Goal: Communication & Community: Answer question/provide support

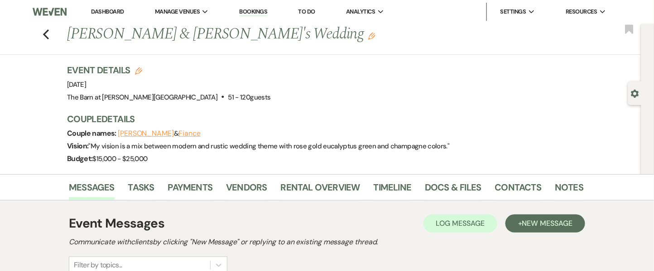
scroll to position [237, 0]
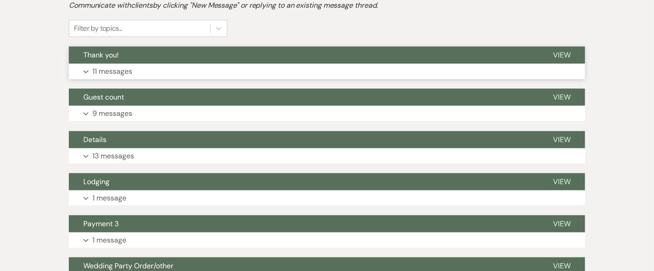
click at [118, 72] on p "11 messages" at bounding box center [112, 72] width 40 height 12
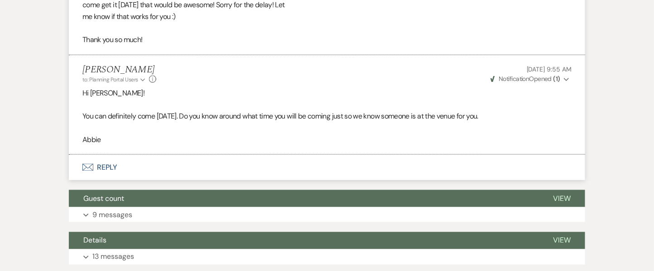
scroll to position [1483, 0]
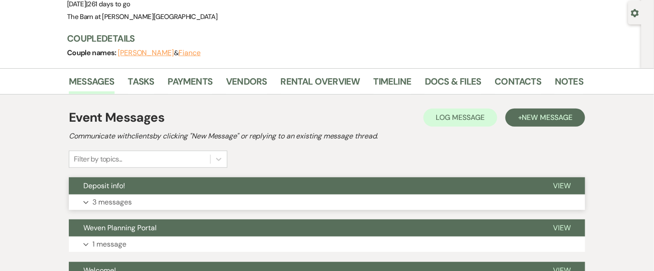
click at [553, 186] on span "View" at bounding box center [562, 186] width 18 height 10
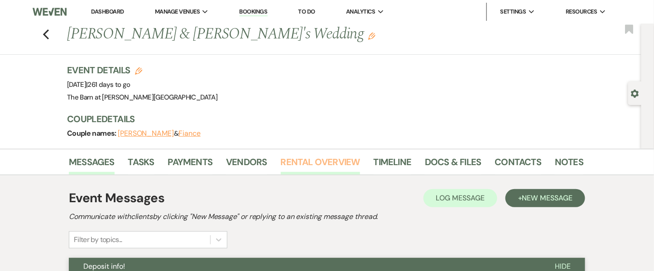
click at [281, 170] on link "Rental Overview" at bounding box center [320, 165] width 79 height 20
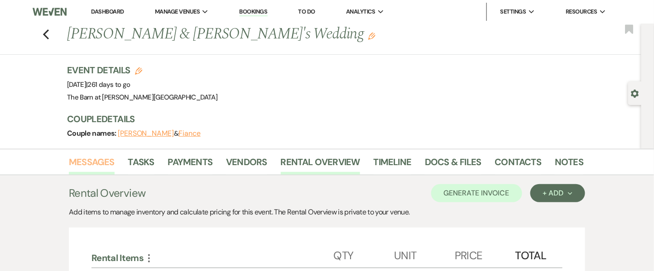
click at [88, 165] on link "Messages" at bounding box center [92, 165] width 46 height 20
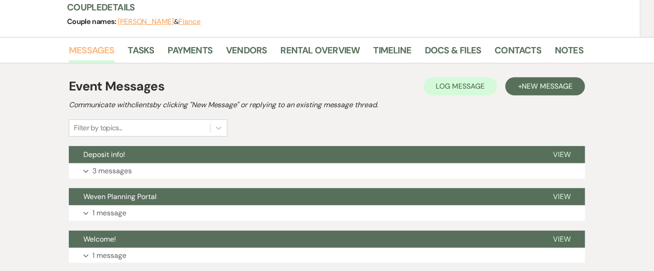
scroll to position [119, 0]
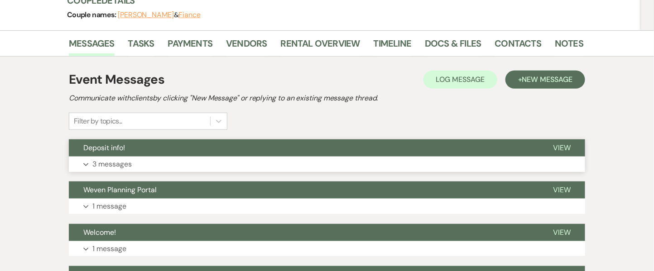
click at [110, 161] on p "3 messages" at bounding box center [111, 165] width 39 height 12
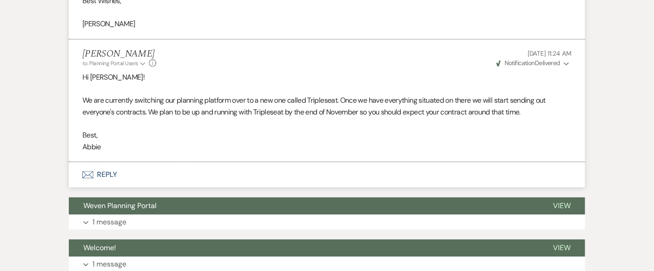
scroll to position [819, 0]
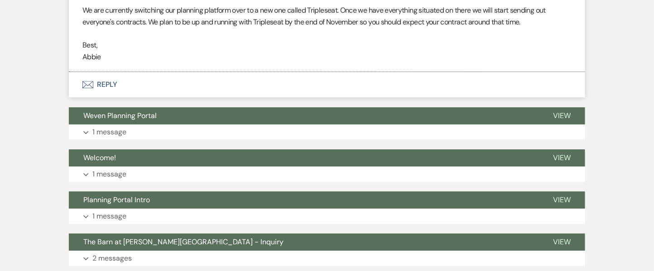
click at [110, 80] on button "Envelope Reply" at bounding box center [327, 84] width 516 height 25
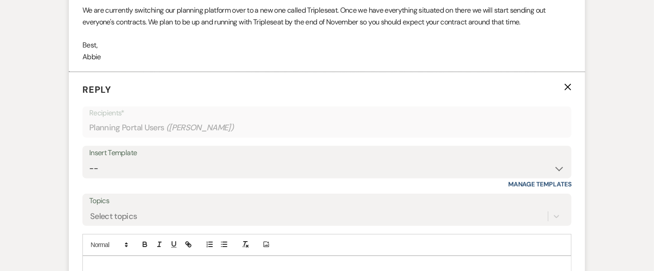
click at [130, 264] on p at bounding box center [327, 267] width 475 height 10
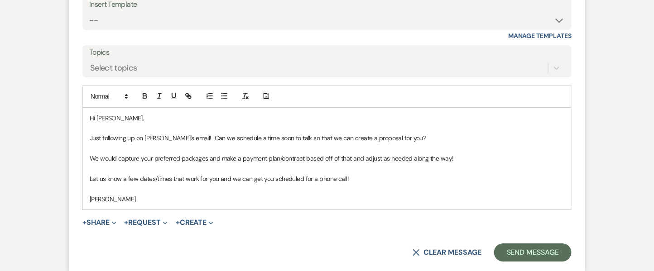
scroll to position [998, 0]
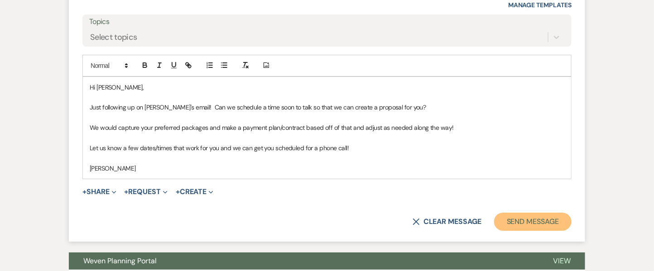
click at [552, 227] on button "Send Message" at bounding box center [532, 222] width 77 height 18
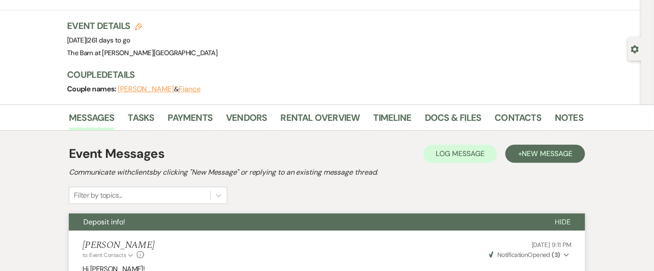
scroll to position [30, 0]
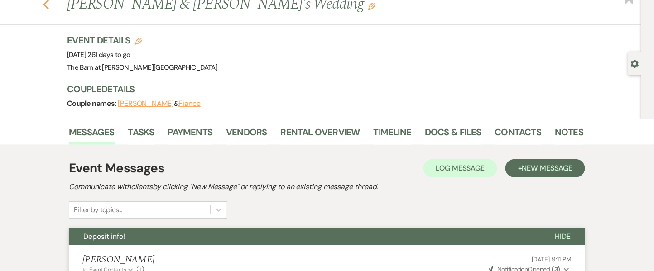
click at [49, 6] on icon "Previous" at bounding box center [46, 4] width 7 height 11
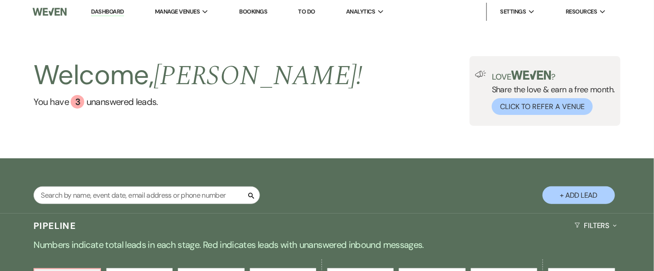
scroll to position [2484, 0]
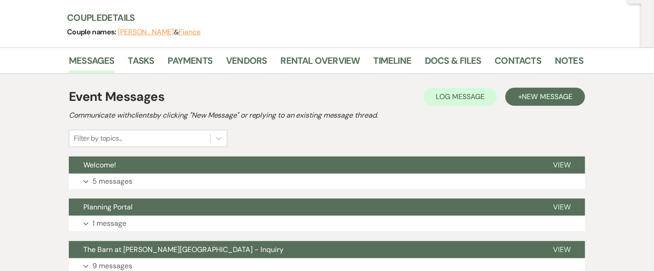
scroll to position [103, 0]
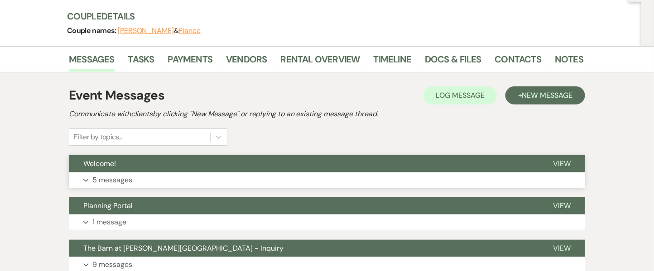
click at [130, 177] on p "5 messages" at bounding box center [112, 180] width 40 height 12
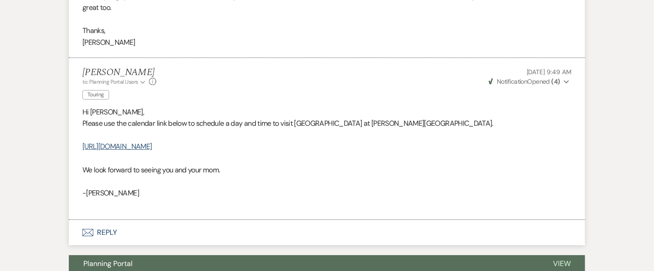
scroll to position [985, 0]
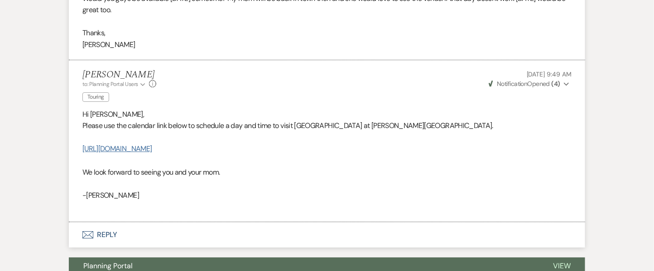
click at [152, 145] on link "[URL][DOMAIN_NAME]" at bounding box center [116, 149] width 69 height 10
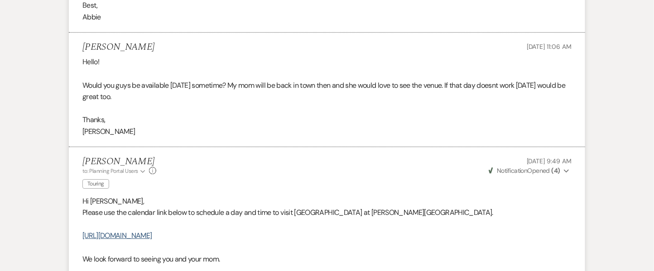
scroll to position [884, 0]
